Goal: Information Seeking & Learning: Learn about a topic

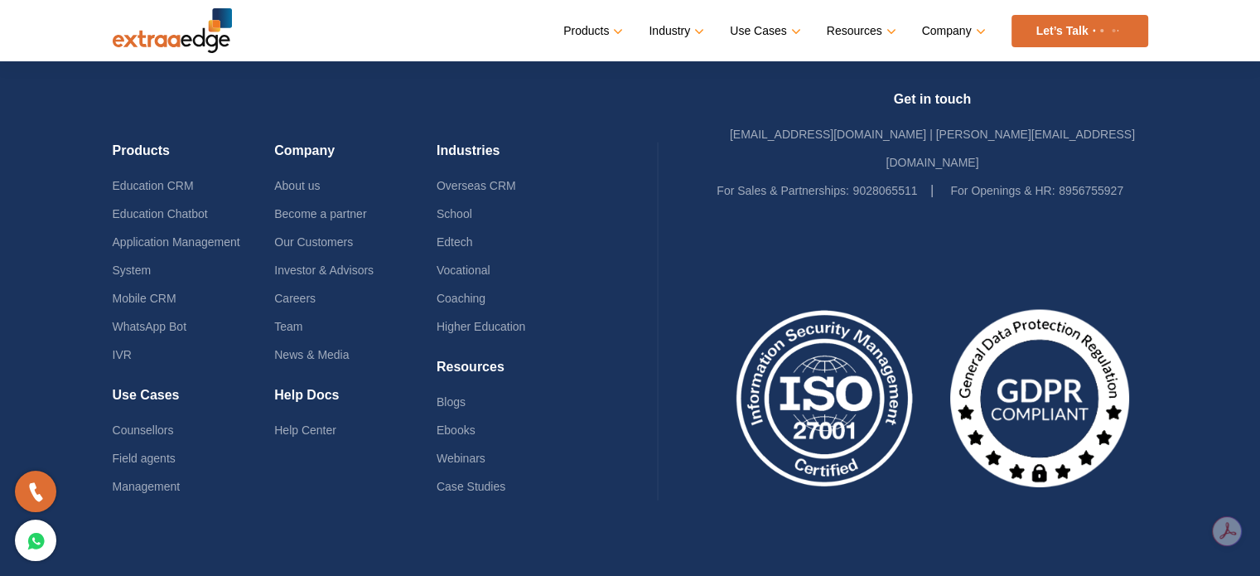
scroll to position [4087, 0]
click at [155, 179] on link "Education CRM" at bounding box center [153, 185] width 81 height 13
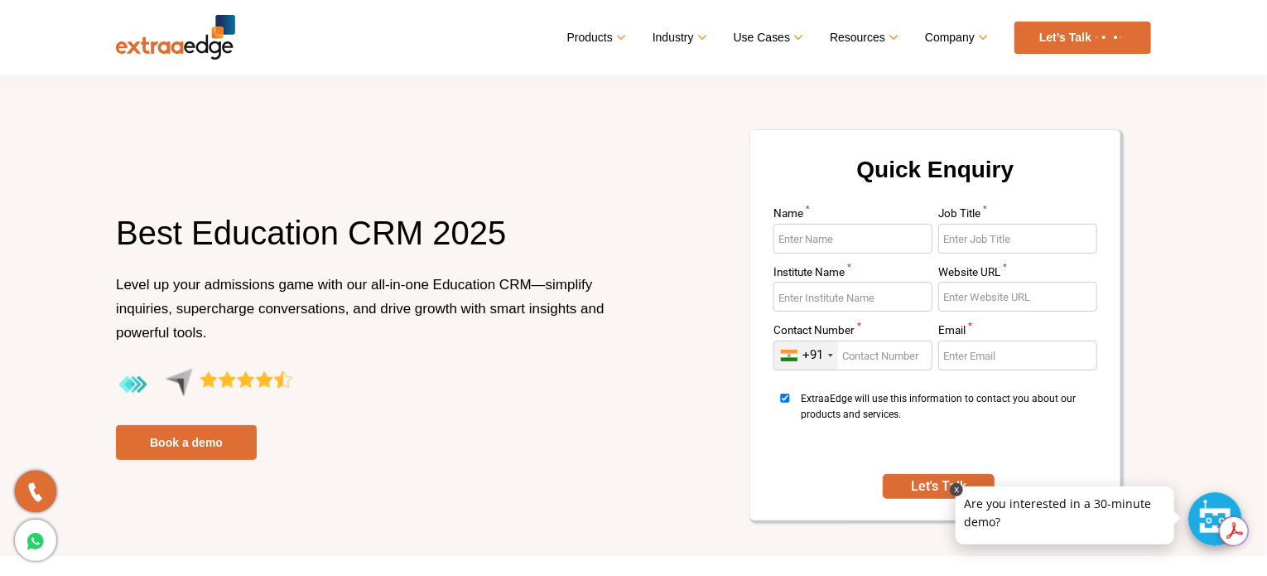
click at [1154, 486] on p at bounding box center [1065, 486] width 219 height 0
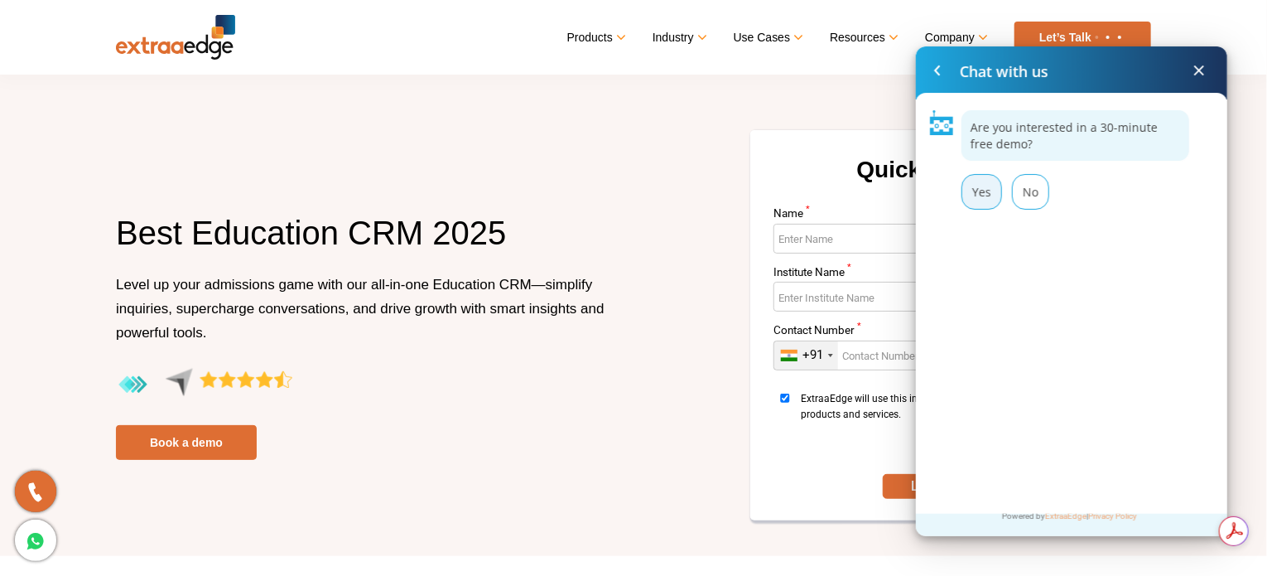
click at [991, 208] on div "Yes" at bounding box center [982, 192] width 41 height 36
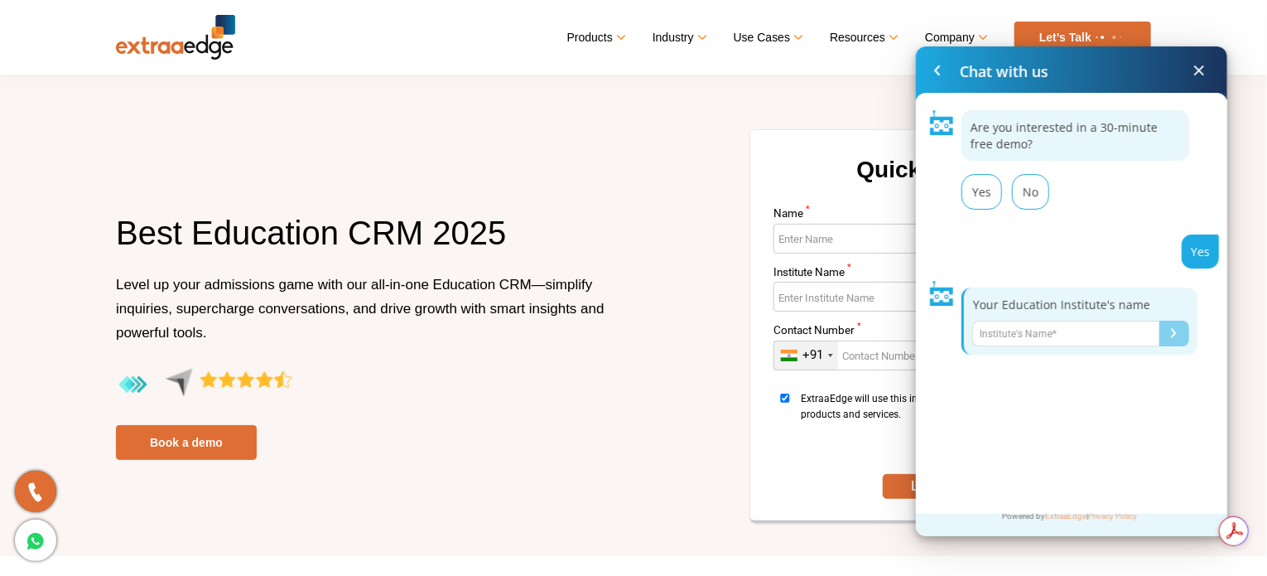
click at [1007, 332] on input "Name*" at bounding box center [1066, 334] width 187 height 26
type input "ihms"
click at [1175, 325] on button "Submit" at bounding box center [1175, 334] width 30 height 26
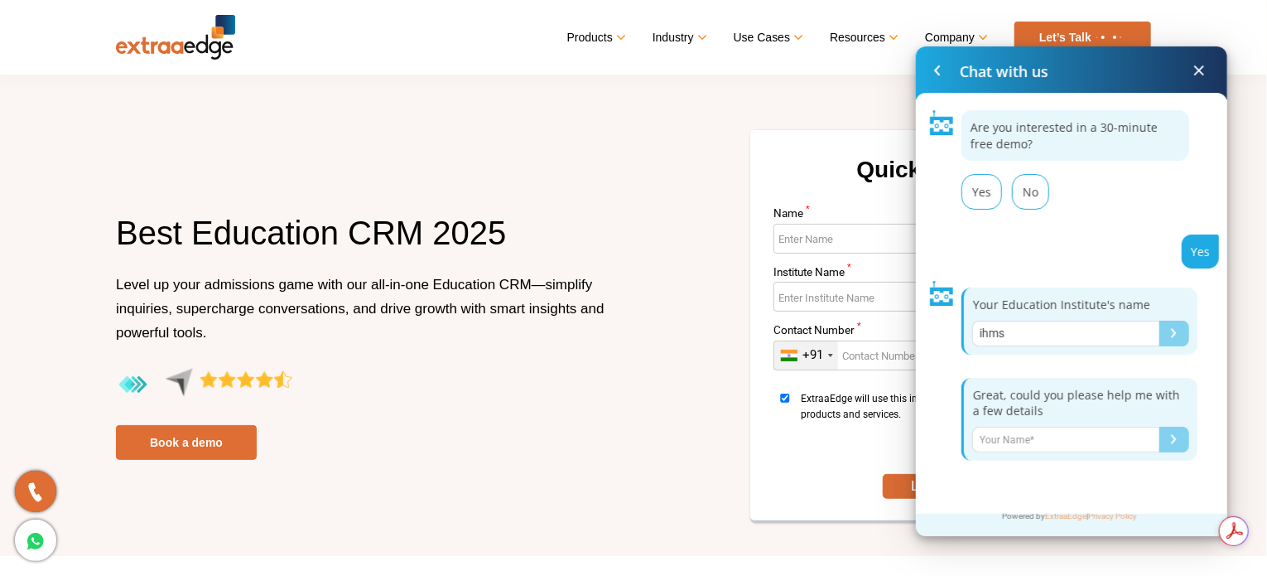
click at [1019, 443] on input "Name*" at bounding box center [1066, 440] width 187 height 26
type input "Anurag"
click at [1171, 436] on div "Submit" at bounding box center [1174, 439] width 6 height 10
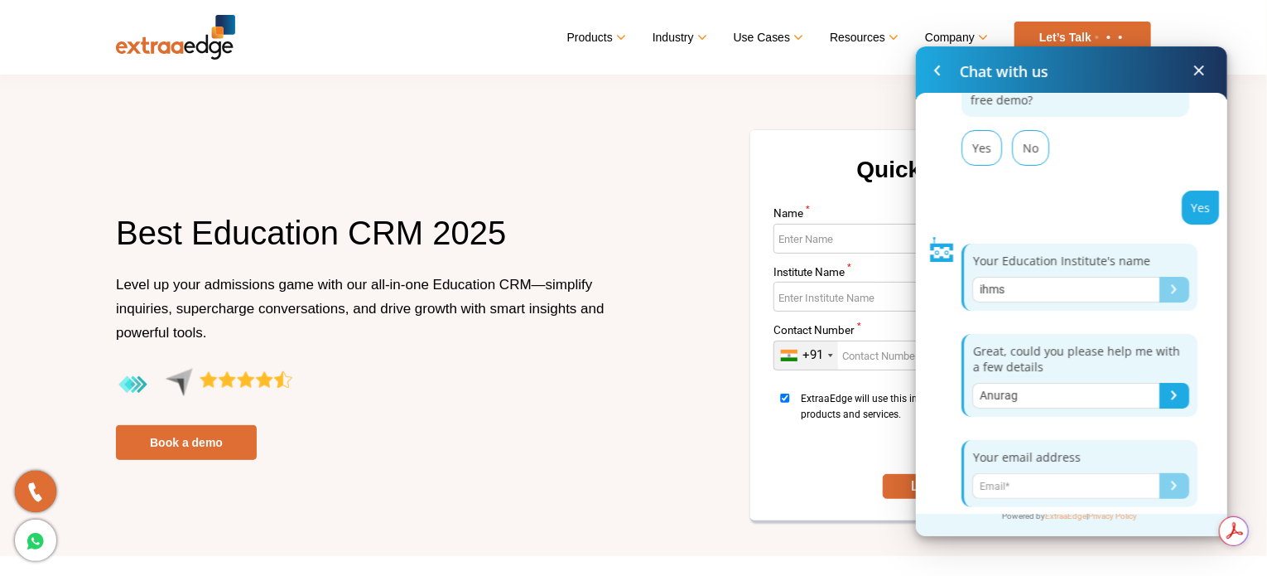
click at [1050, 493] on input "Name*" at bounding box center [1066, 486] width 187 height 26
type input "anuragshekhawat@gmail.com"
click at [1171, 480] on div "Submit" at bounding box center [1174, 485] width 6 height 10
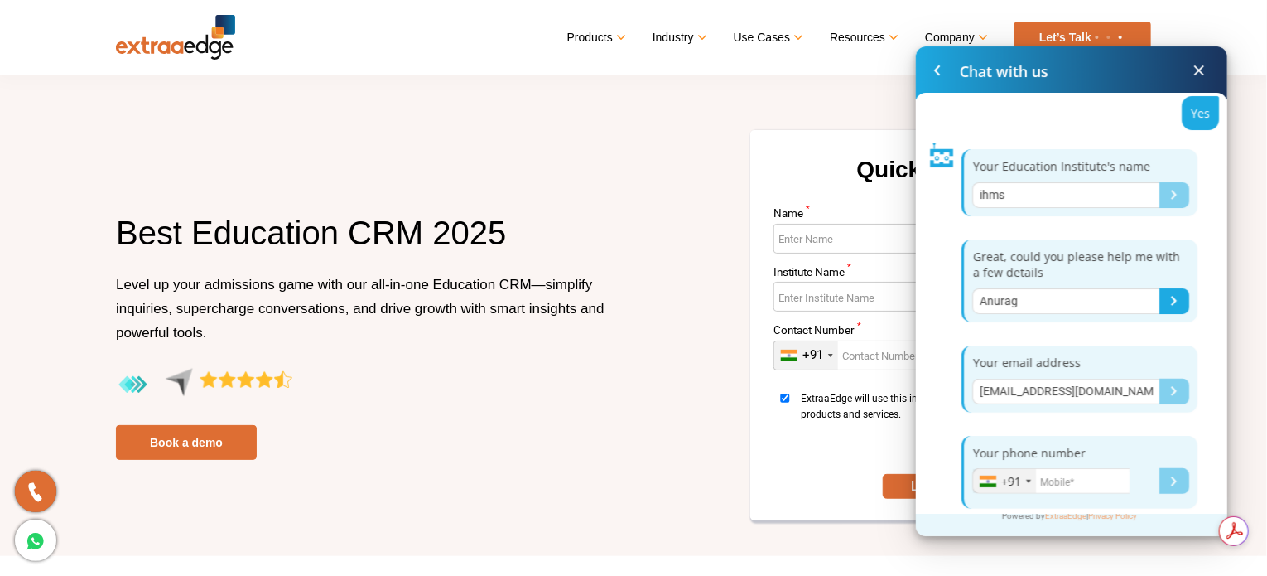
scroll to position [140, 0]
click at [1078, 473] on input "Name*" at bounding box center [1051, 479] width 157 height 26
type input "9240613773"
click at [1179, 476] on button "Submit" at bounding box center [1175, 479] width 30 height 26
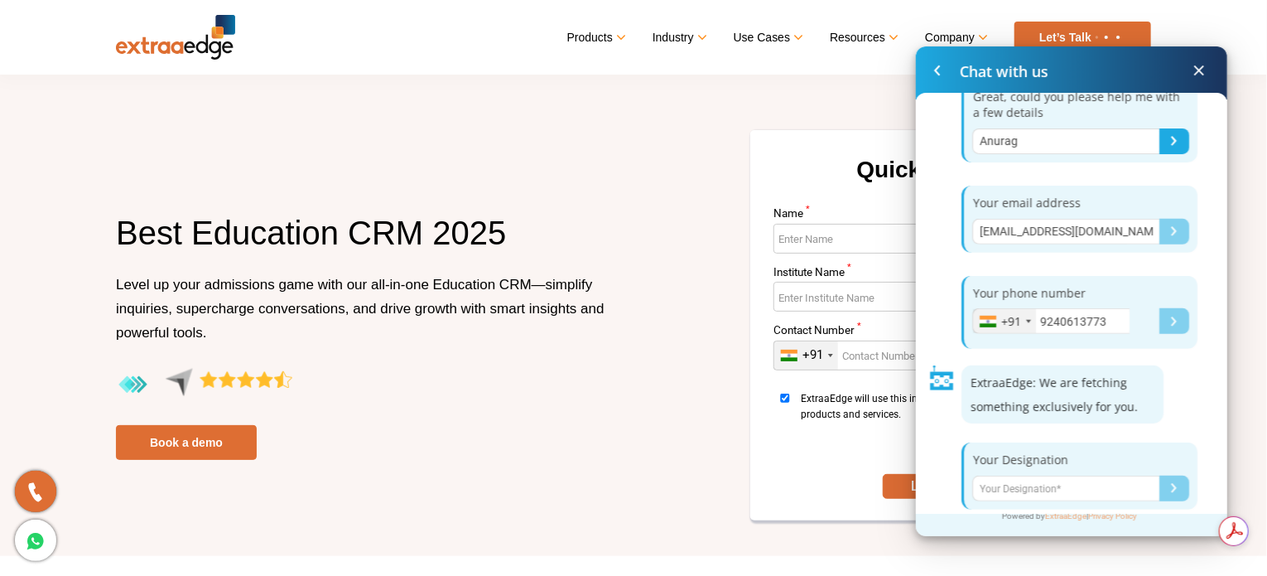
scroll to position [300, 0]
click at [992, 476] on input "Name*" at bounding box center [1066, 487] width 187 height 26
type input "CRM Consultant"
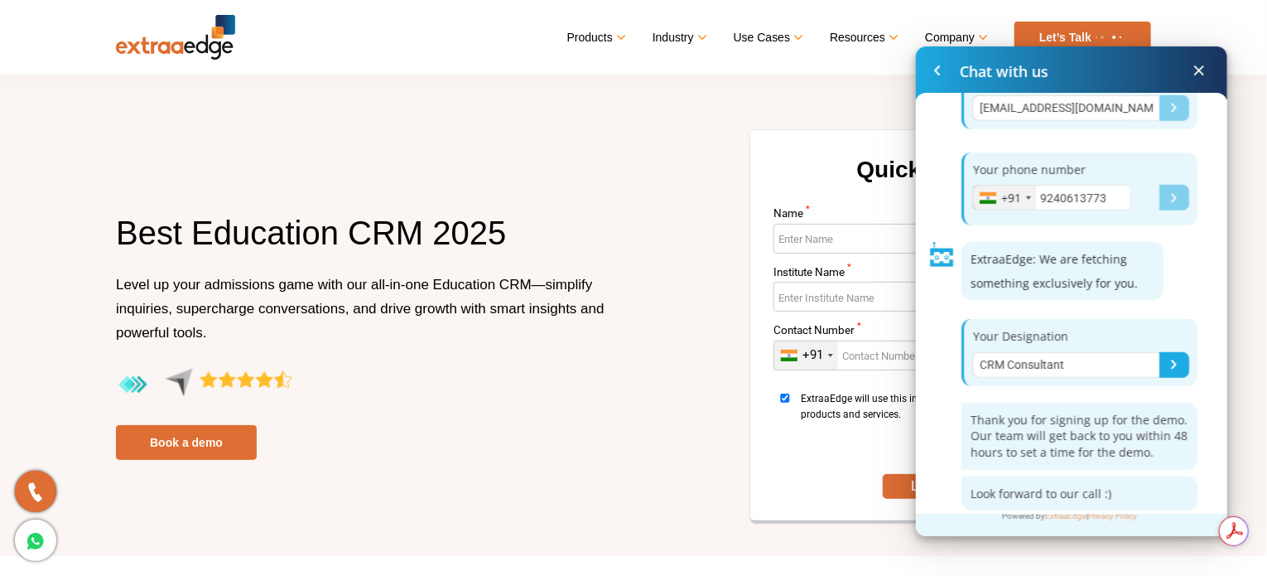
scroll to position [424, 0]
click at [1200, 71] on span at bounding box center [1200, 70] width 20 height 20
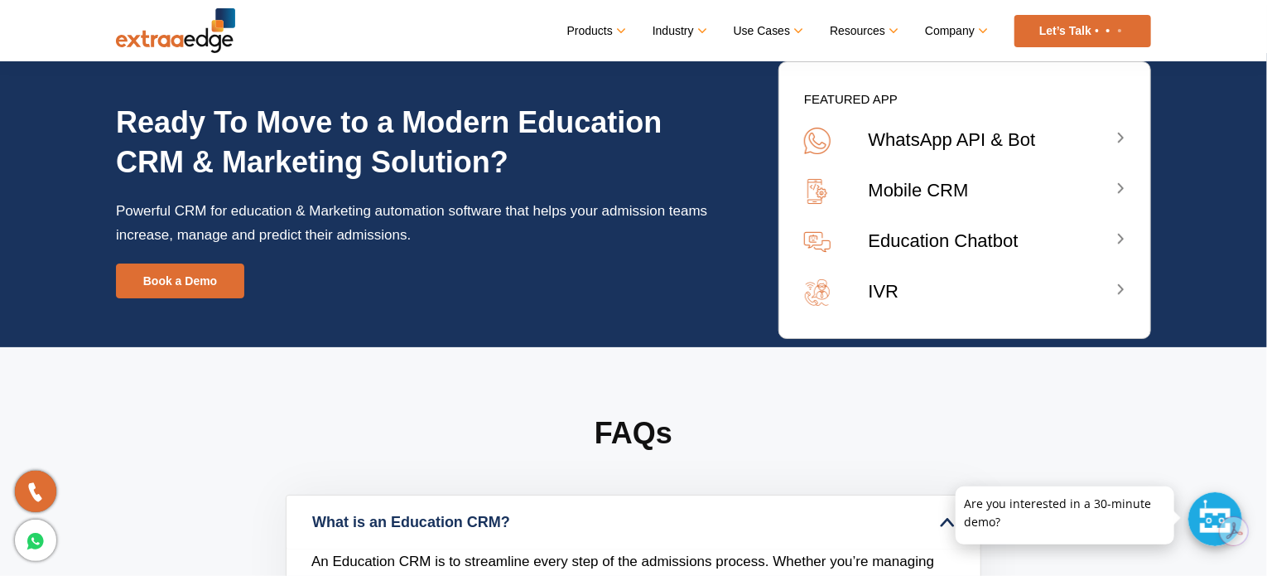
scroll to position [6173, 0]
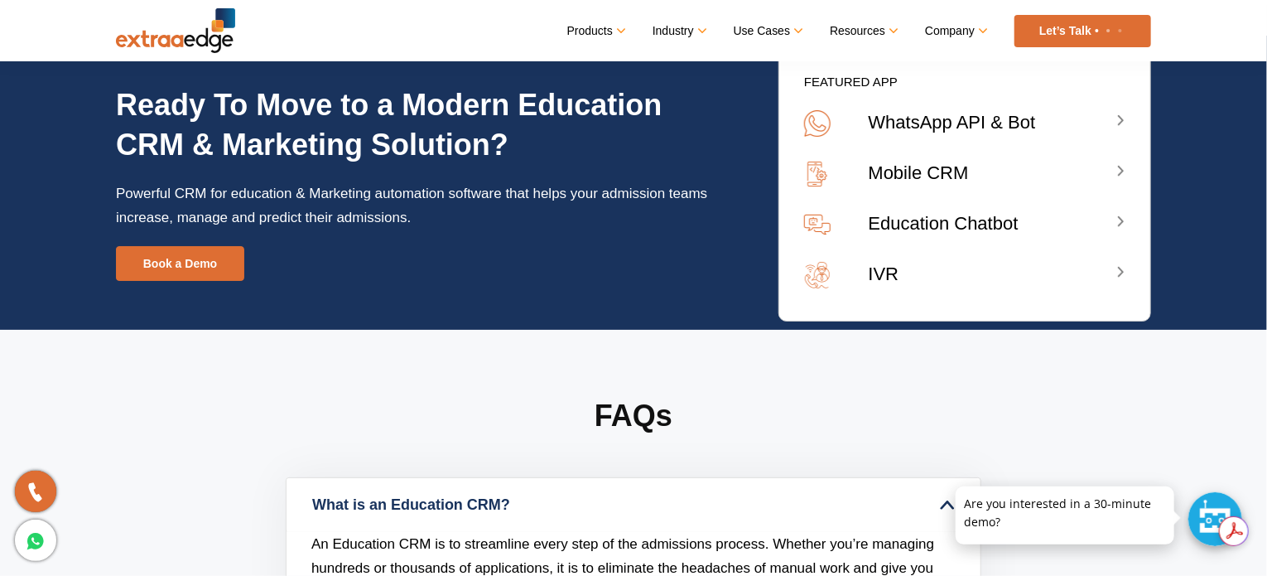
click at [1118, 118] on div "WhatsApp API & Bot" at bounding box center [997, 122] width 257 height 24
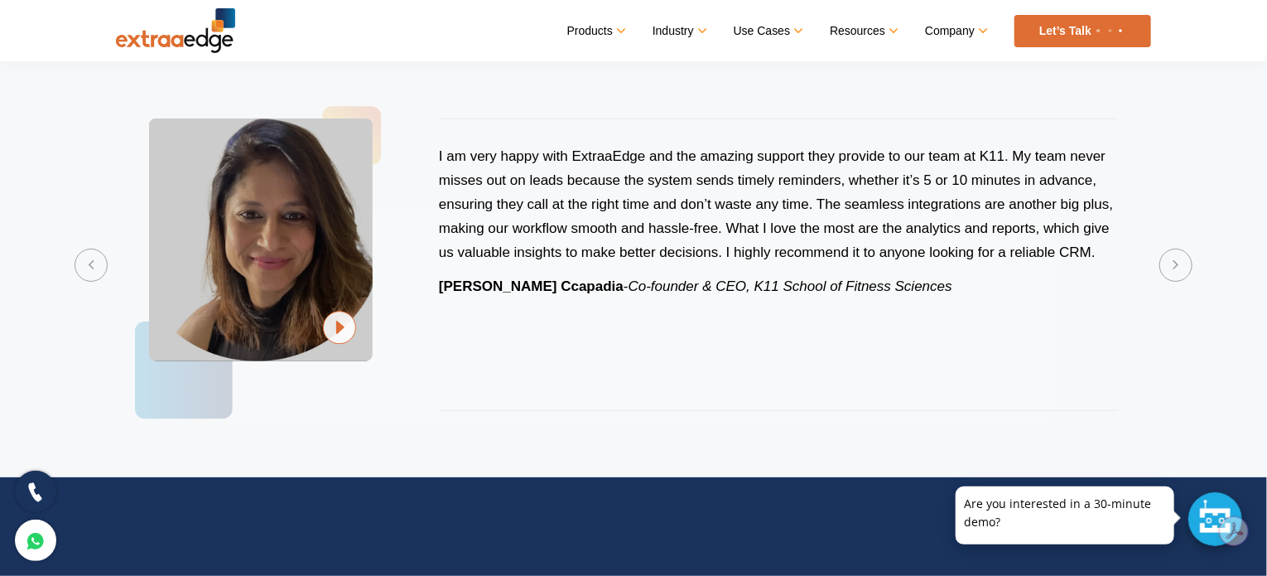
scroll to position [3751, 0]
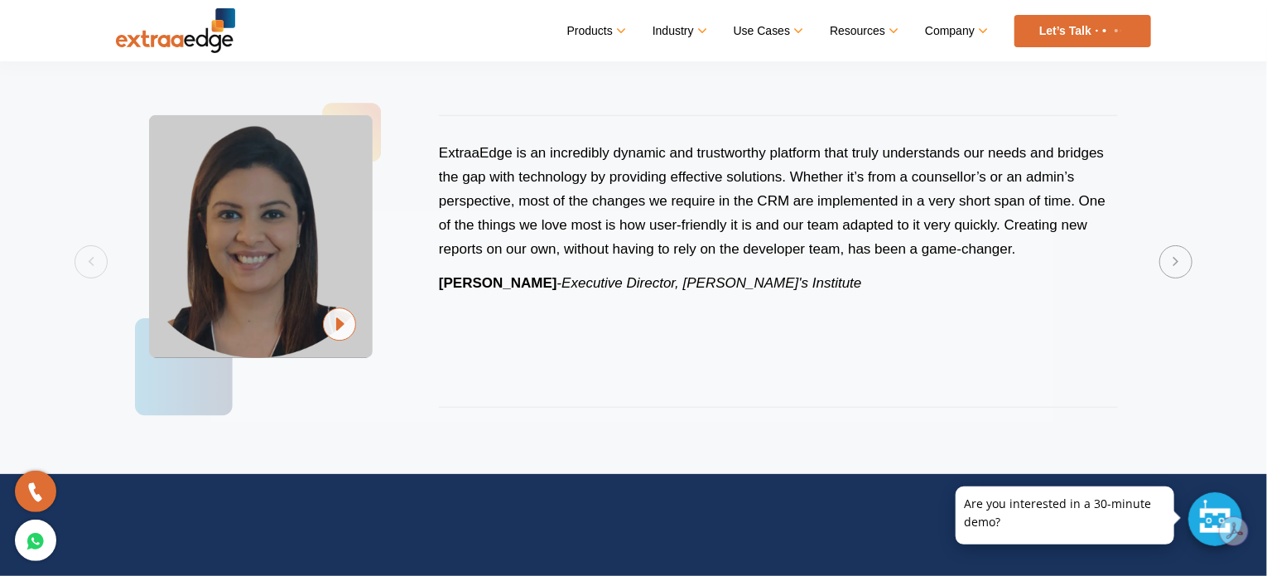
click at [339, 324] on img at bounding box center [339, 324] width 33 height 34
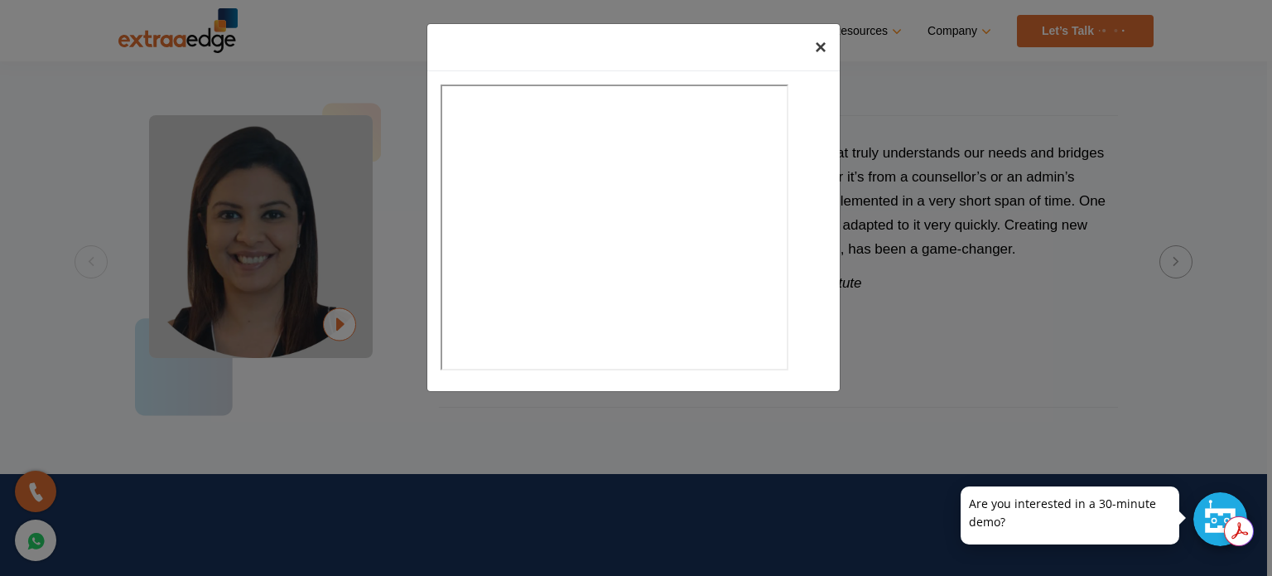
click at [820, 45] on span "×" at bounding box center [821, 47] width 12 height 22
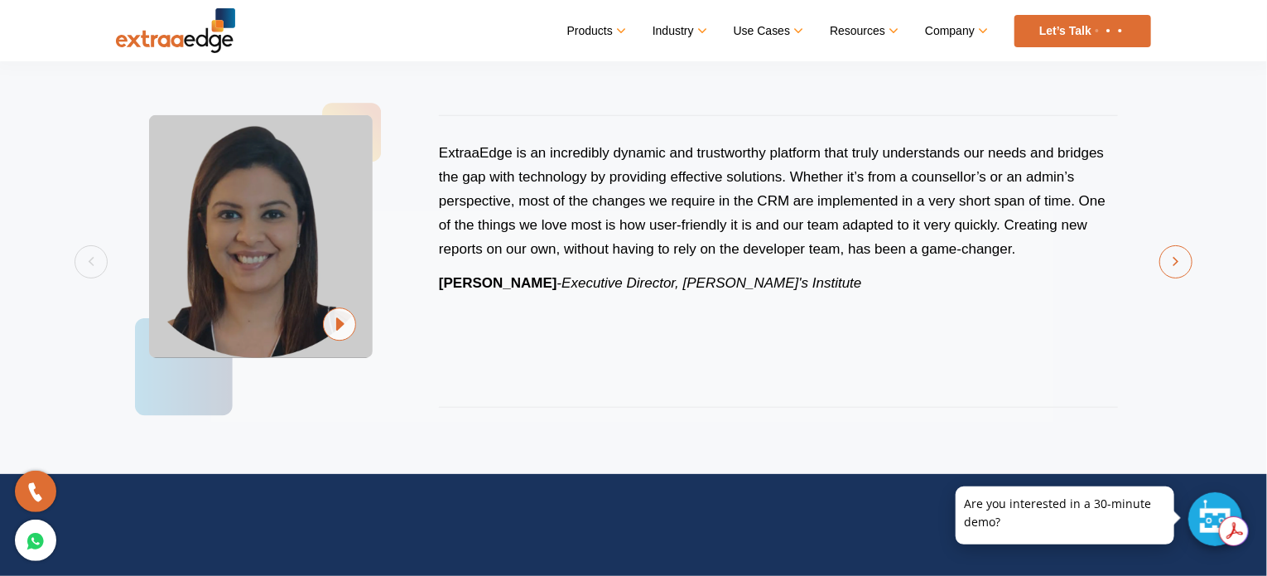
click at [1181, 268] on button "Next" at bounding box center [1176, 261] width 33 height 33
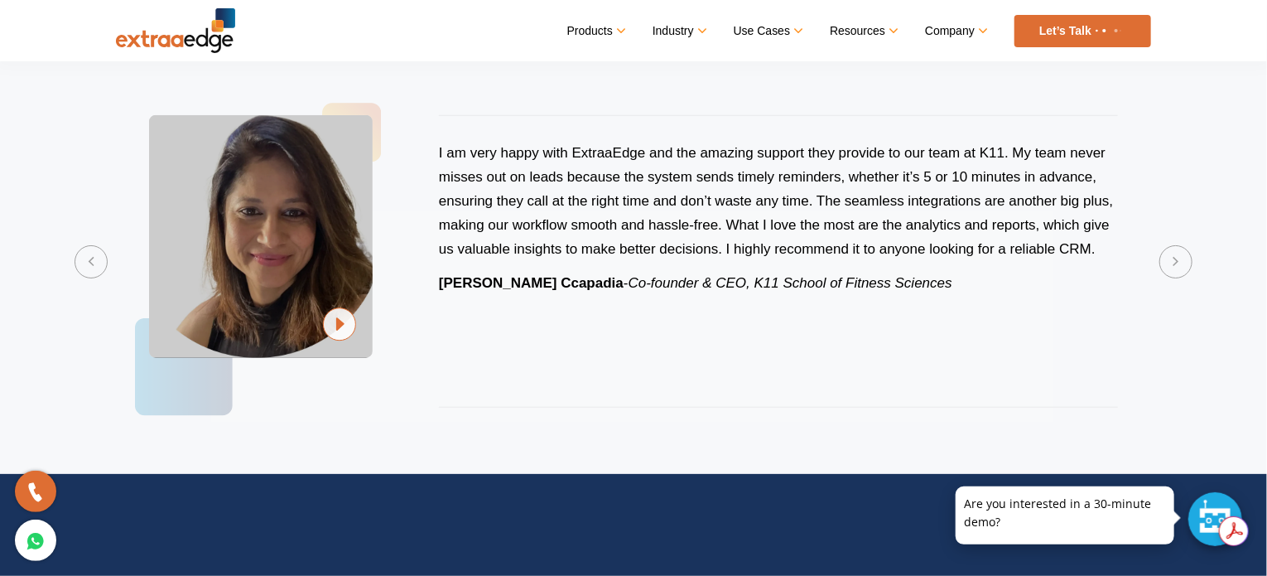
click at [335, 324] on img at bounding box center [339, 324] width 33 height 34
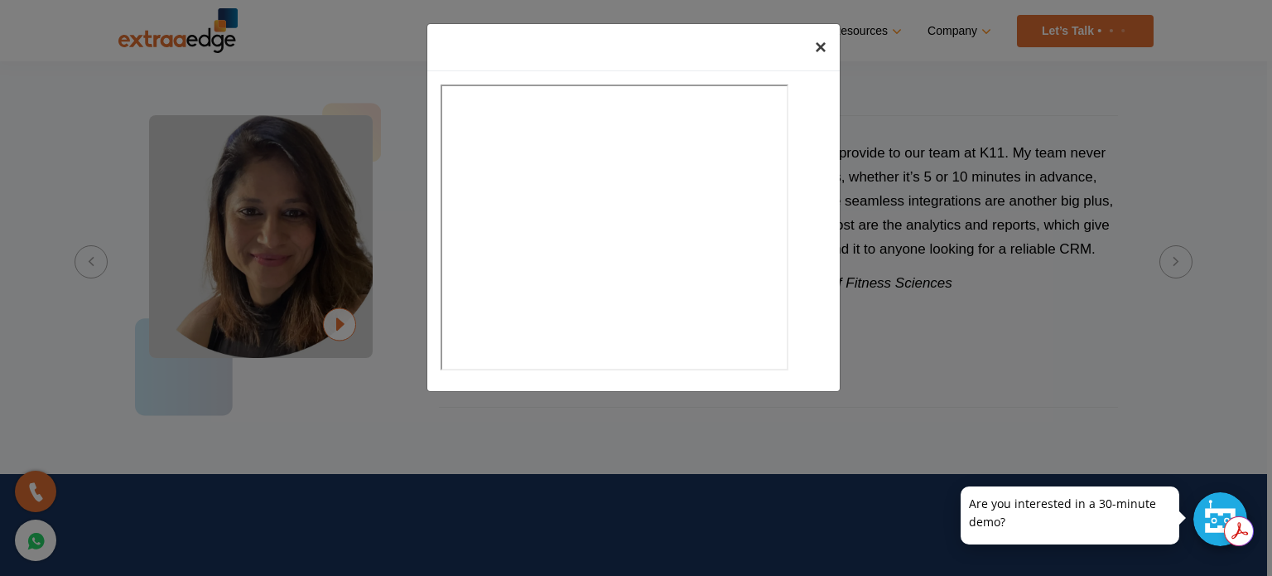
click at [828, 48] on button "×" at bounding box center [821, 47] width 38 height 46
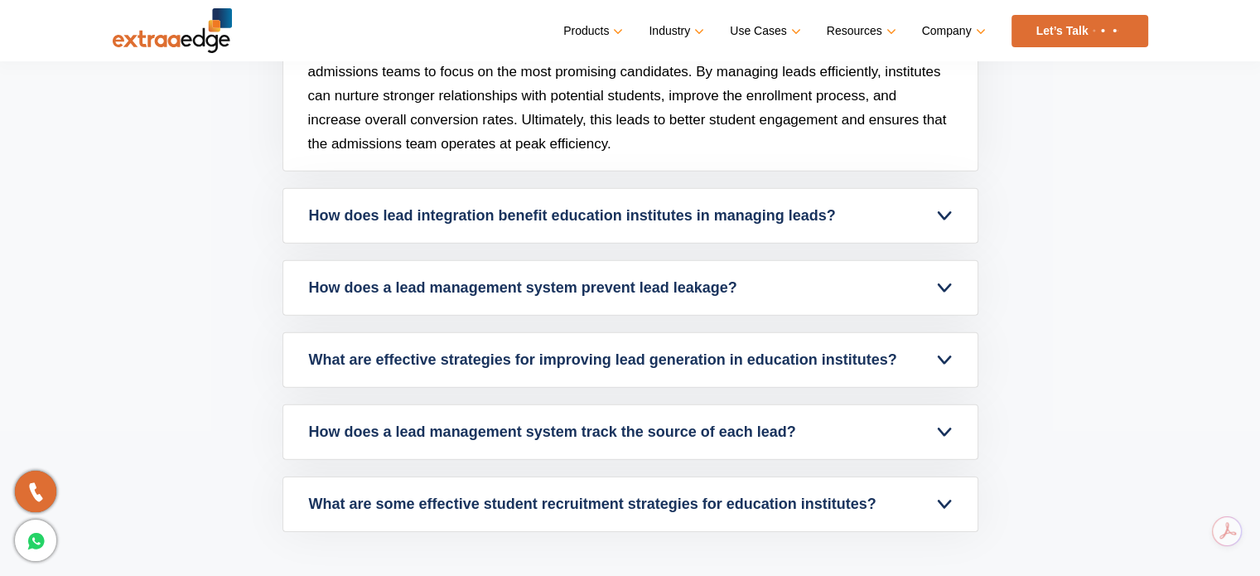
scroll to position [5043, 0]
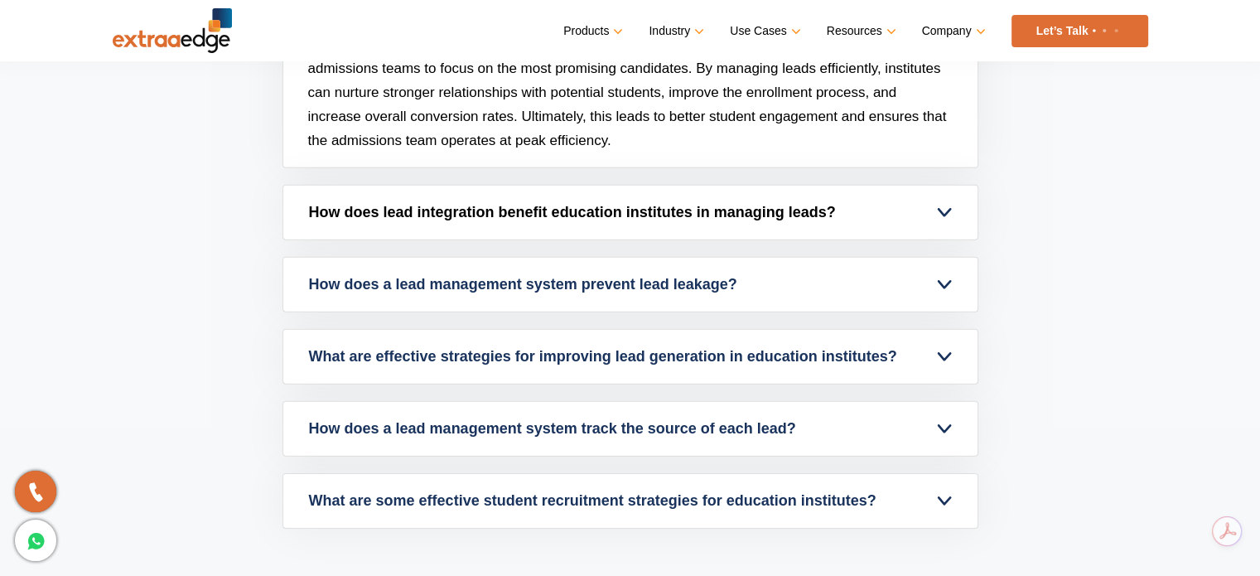
click at [946, 213] on link "How does lead integration benefit education institutes in managing leads?" at bounding box center [630, 213] width 694 height 54
